Goal: Communication & Community: Answer question/provide support

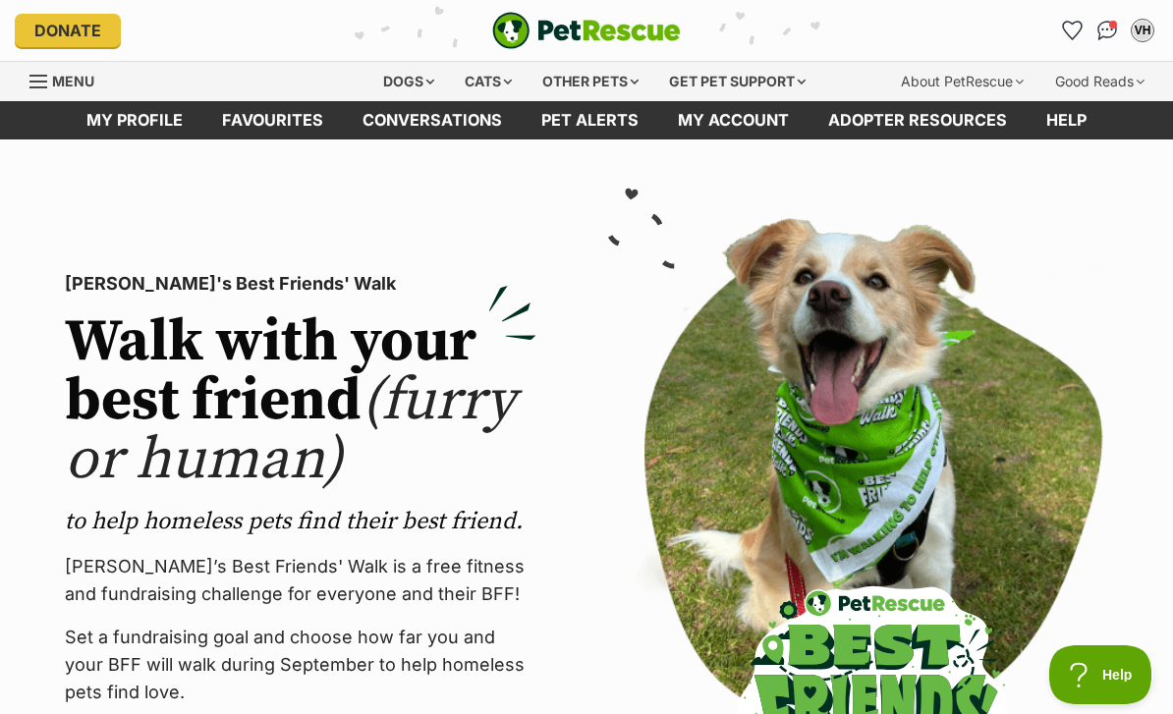
click at [1107, 40] on img "Conversations" at bounding box center [1107, 31] width 21 height 20
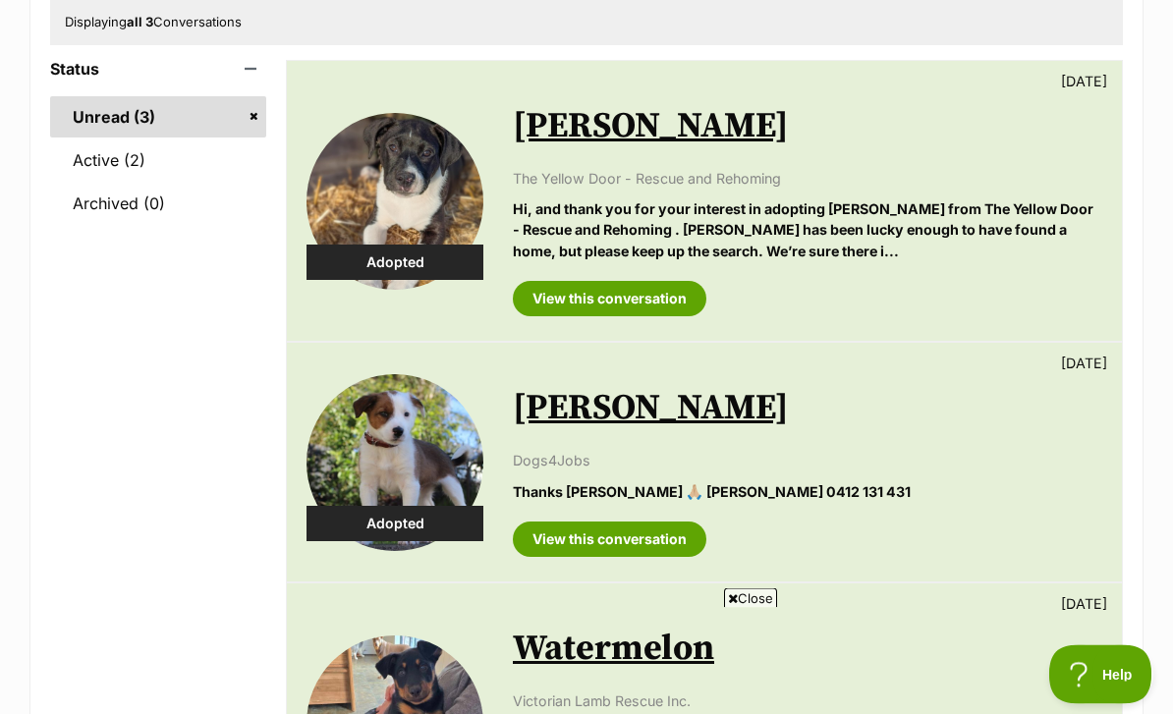
scroll to position [273, 0]
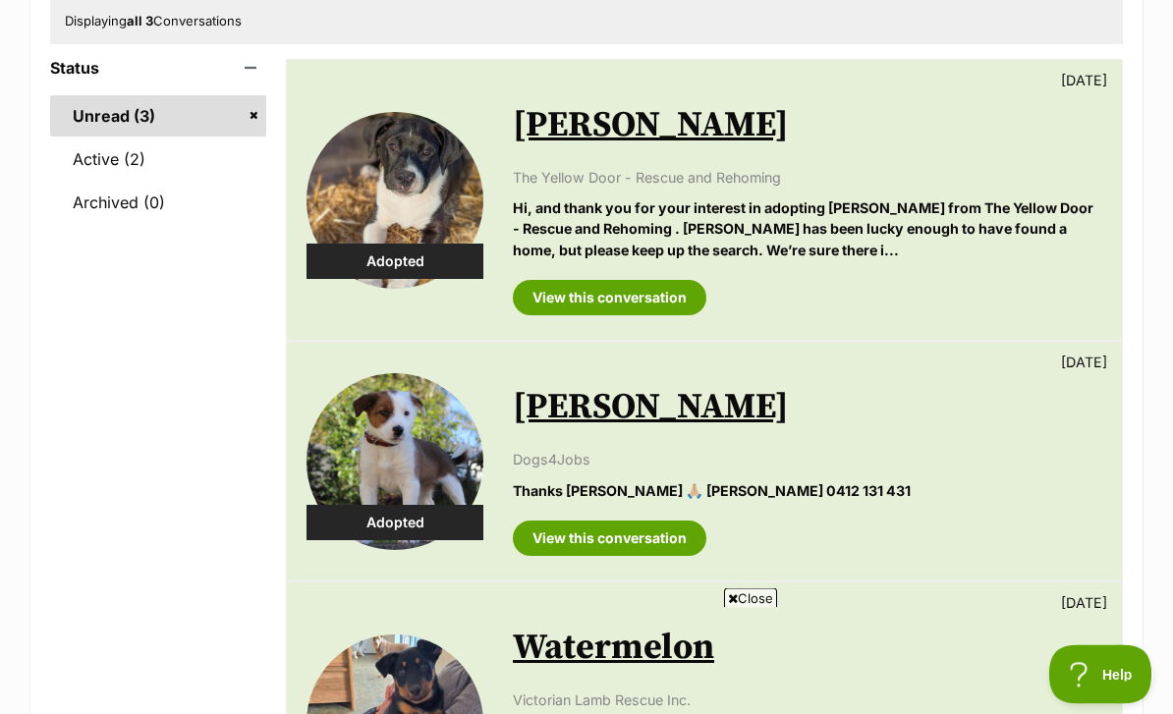
click at [118, 151] on link "Active (2)" at bounding box center [158, 159] width 216 height 41
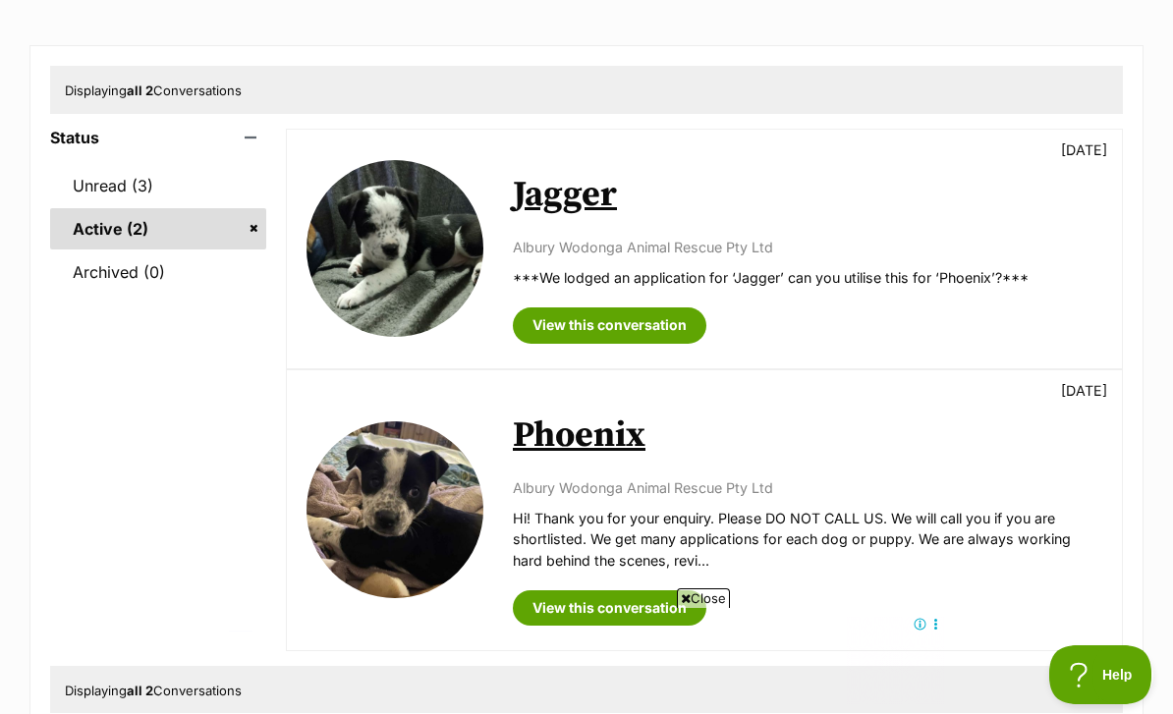
scroll to position [205, 0]
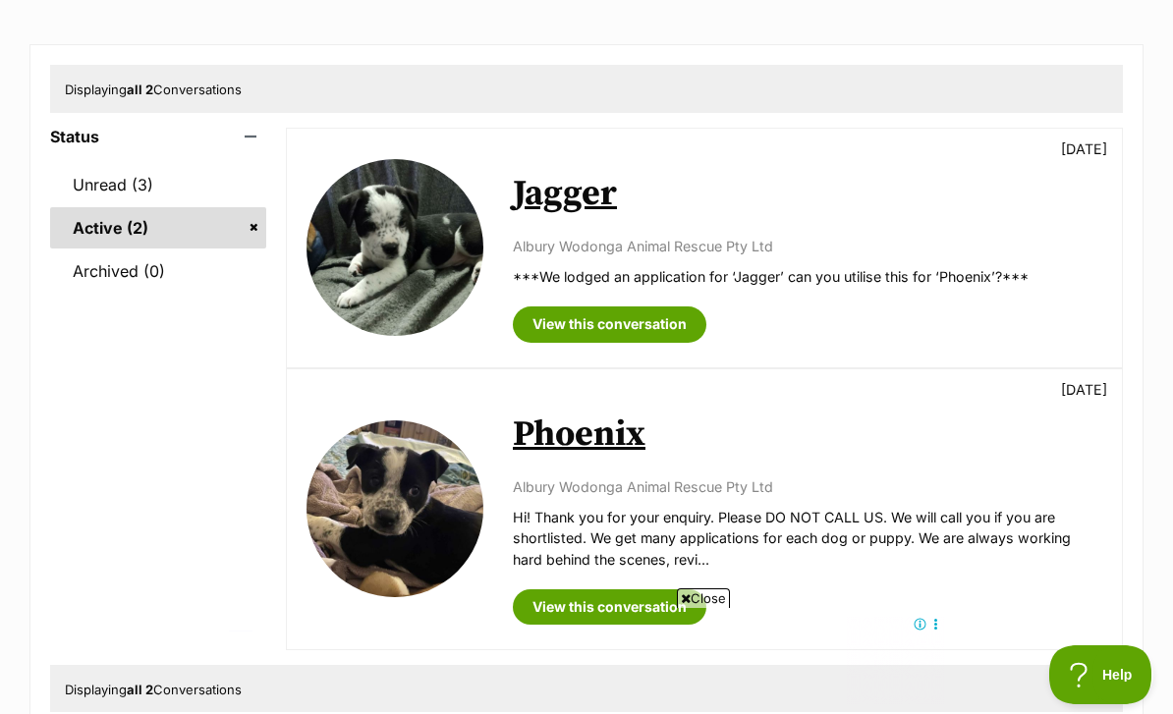
click at [134, 192] on link "Unread (3)" at bounding box center [158, 184] width 216 height 41
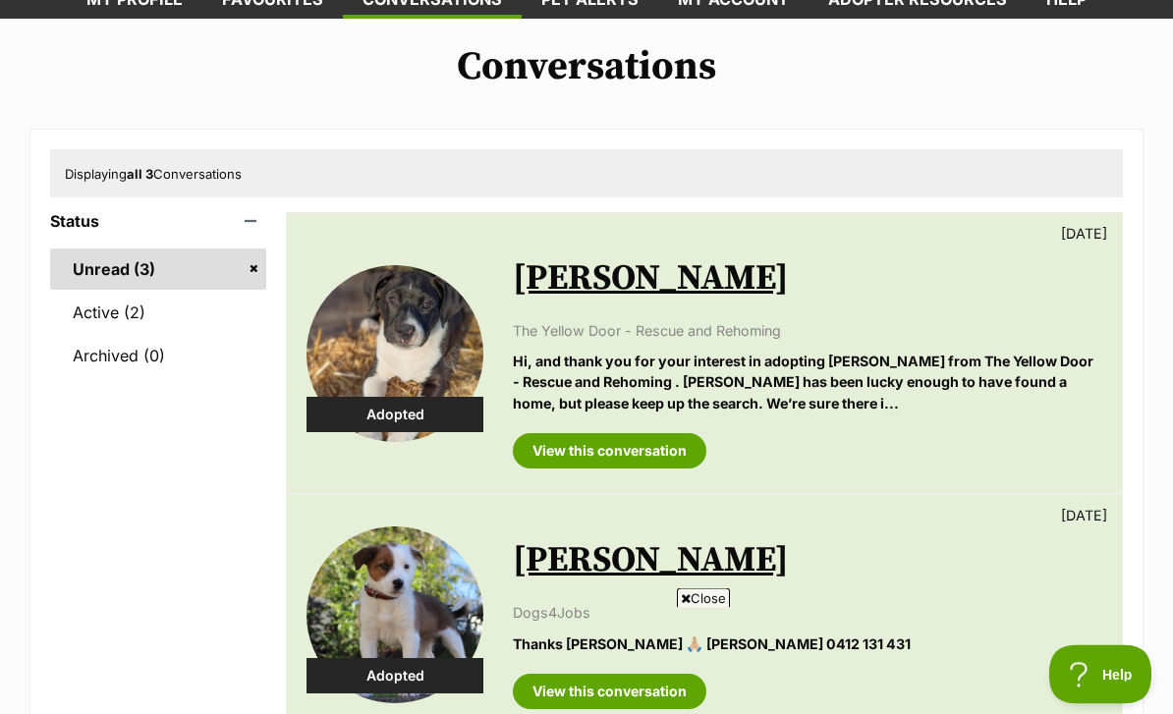
scroll to position [71, 0]
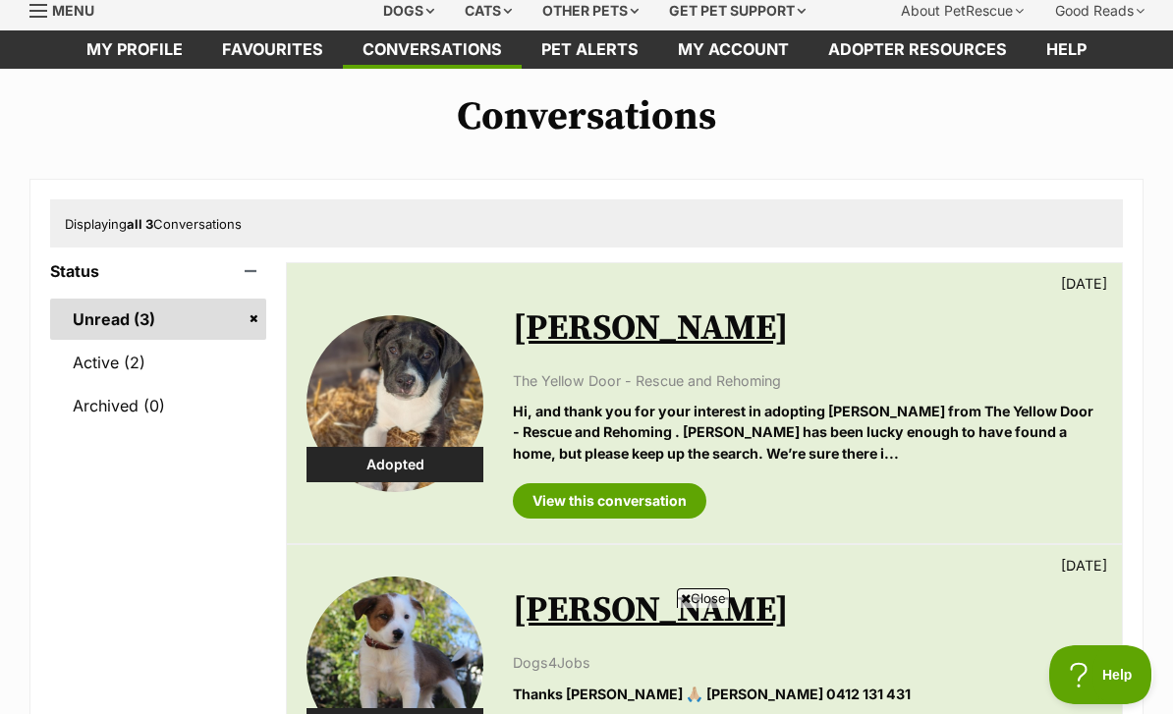
click at [132, 365] on link "Active (2)" at bounding box center [158, 362] width 216 height 41
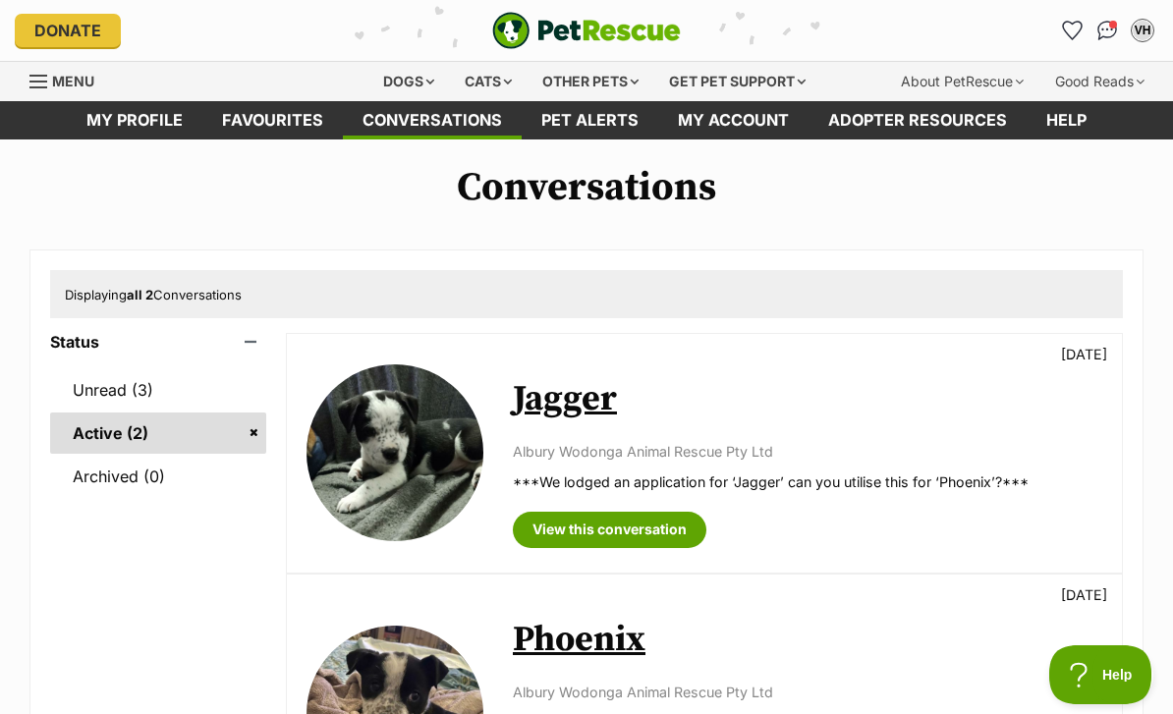
click at [404, 468] on img at bounding box center [394, 452] width 177 height 177
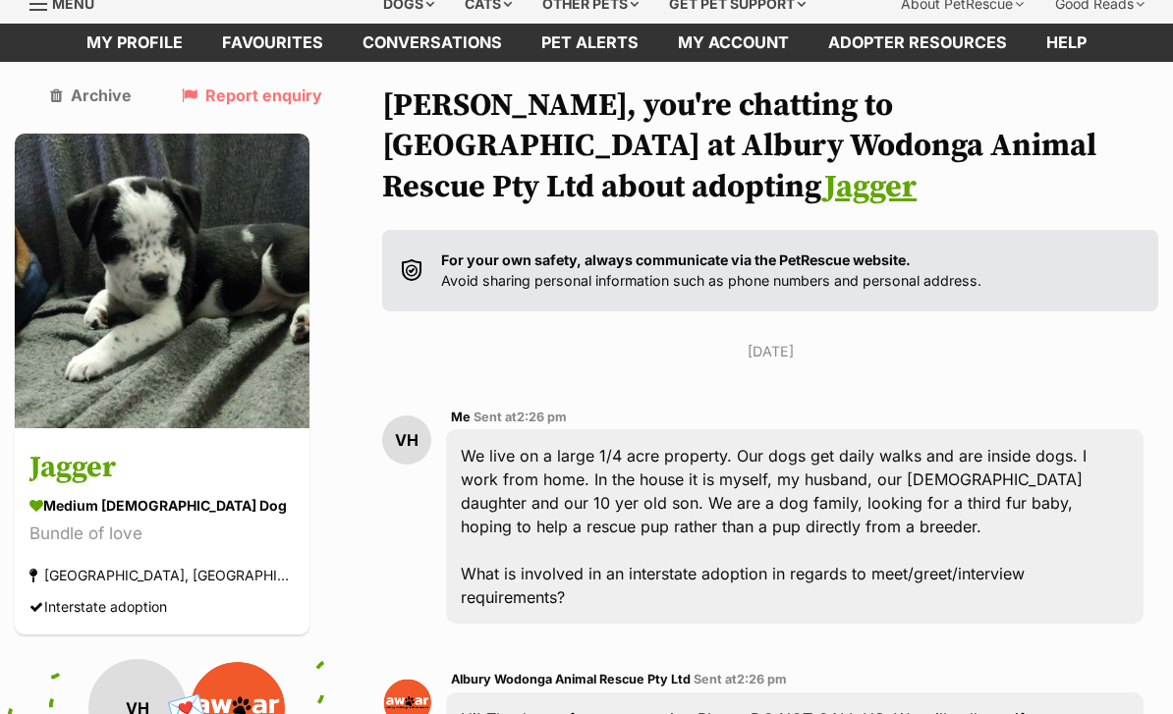
scroll to position [77, 0]
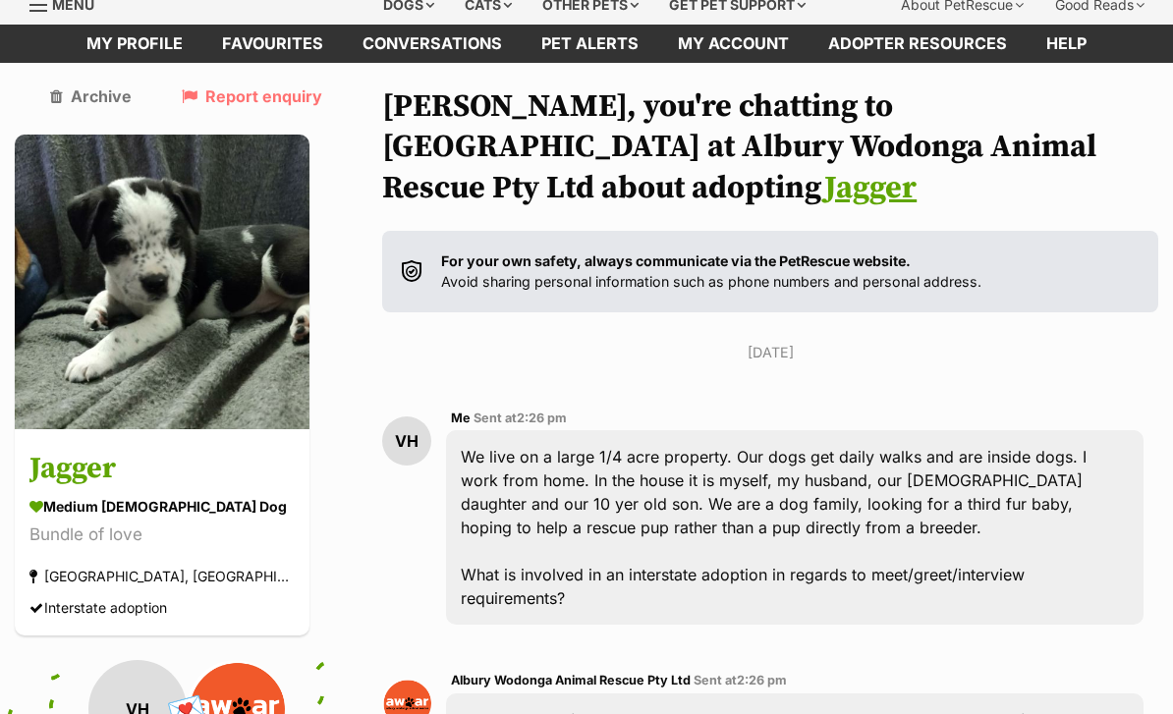
click at [163, 267] on img at bounding box center [162, 282] width 295 height 295
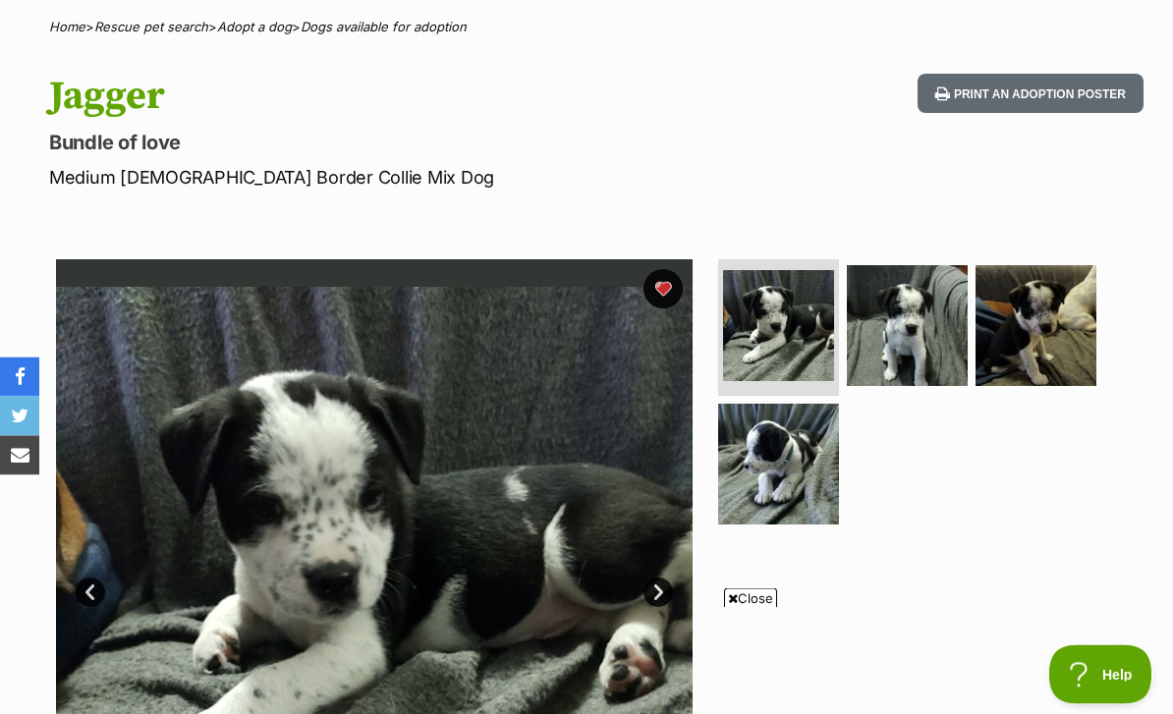
scroll to position [154, 0]
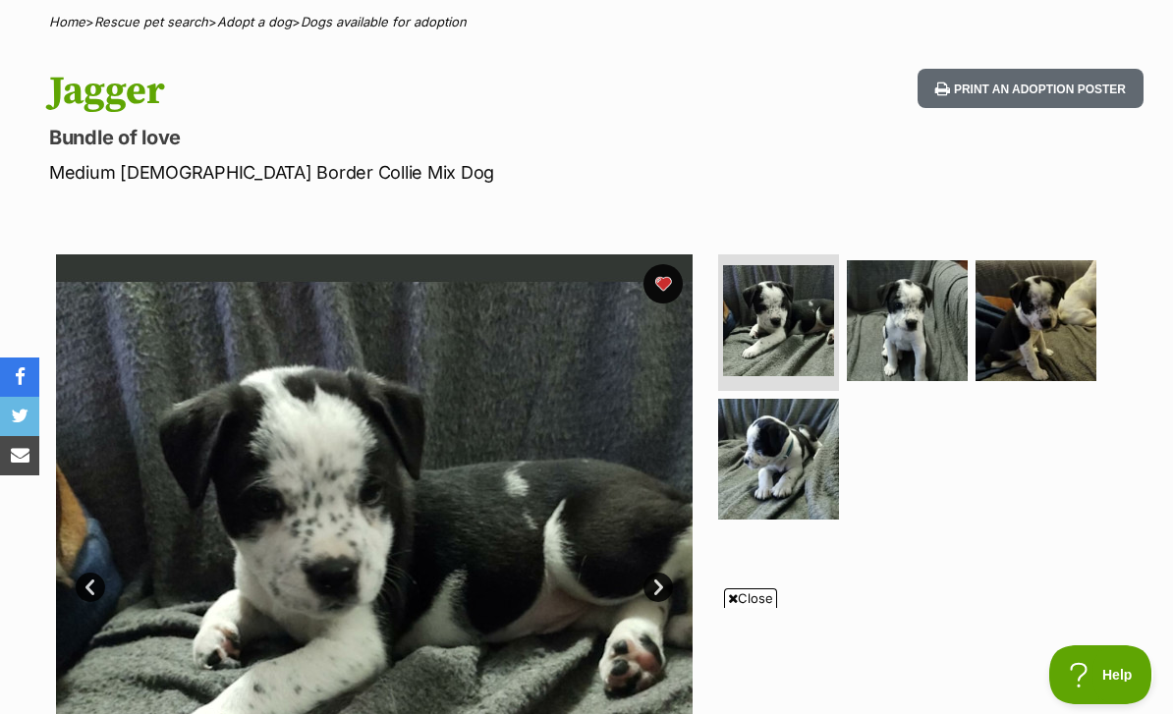
click at [789, 334] on img at bounding box center [778, 320] width 111 height 111
click at [1076, 344] on img at bounding box center [1035, 320] width 121 height 121
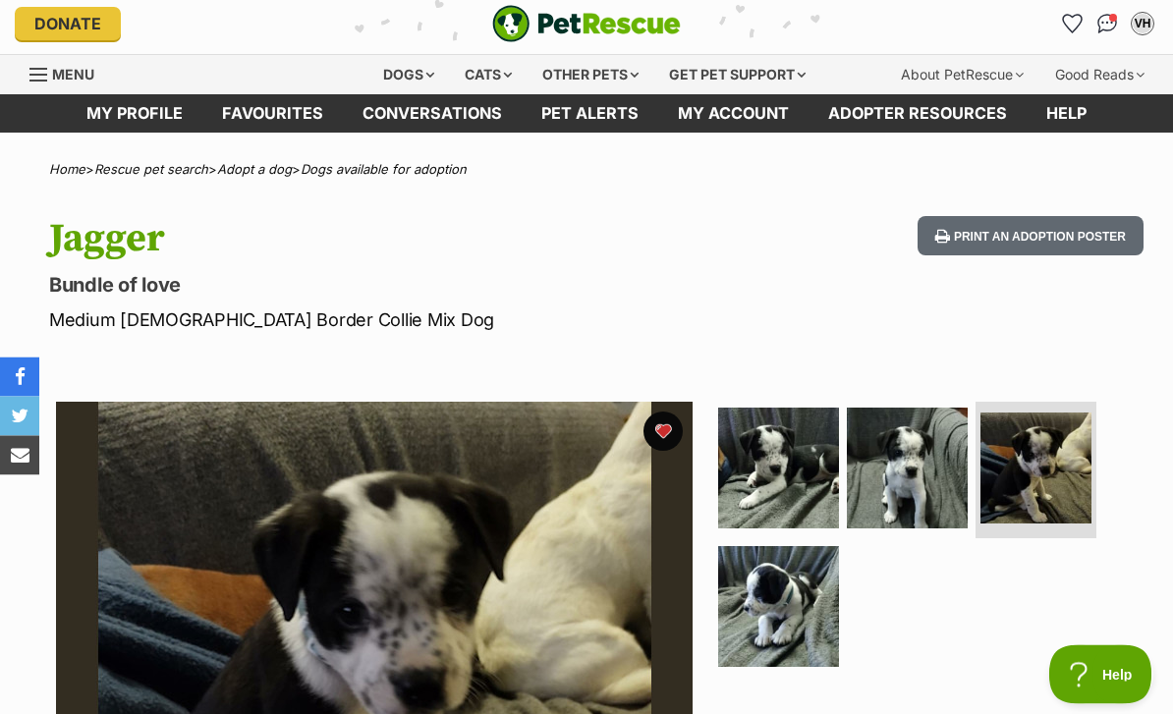
scroll to position [0, 0]
